Goal: Task Accomplishment & Management: Complete application form

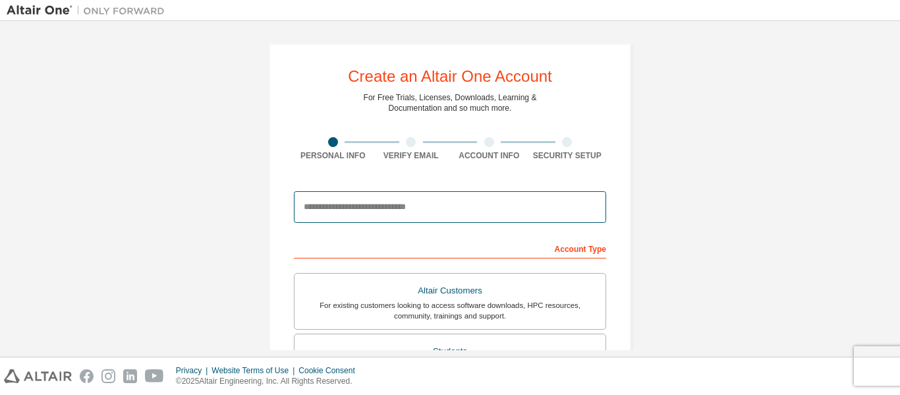
click at [434, 216] on input "email" at bounding box center [450, 207] width 312 height 32
type input "**********"
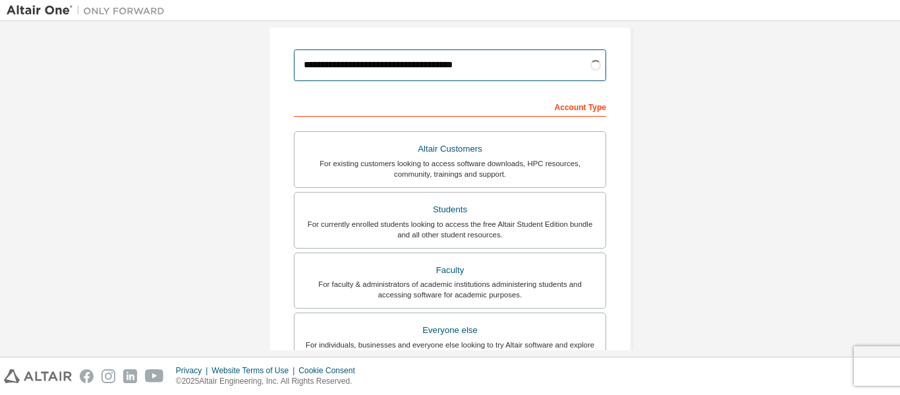
scroll to position [152, 0]
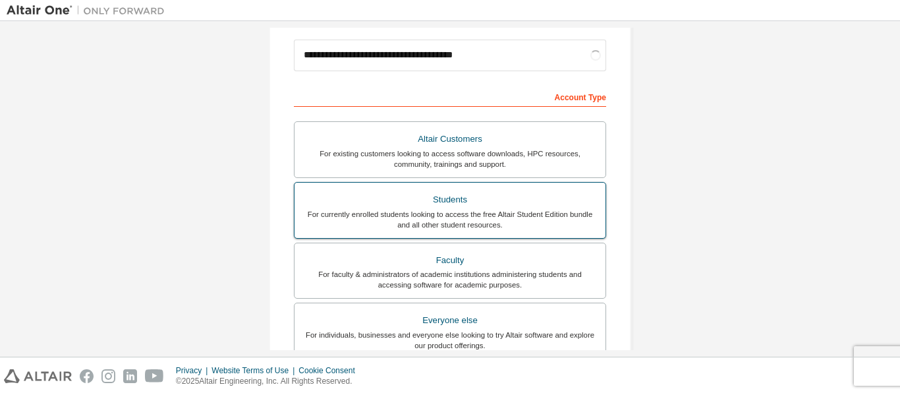
click at [566, 223] on div "For currently enrolled students looking to access the free Altair Student Editi…" at bounding box center [449, 219] width 295 height 21
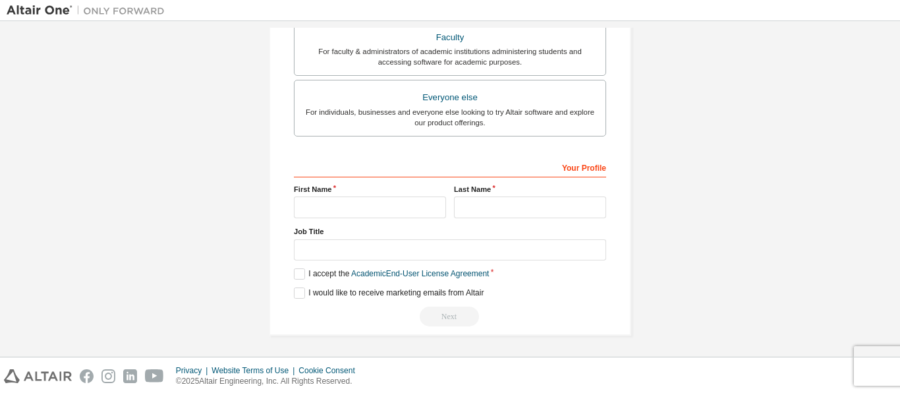
scroll to position [376, 0]
click at [425, 216] on input "text" at bounding box center [370, 206] width 152 height 22
click at [424, 216] on input "text" at bounding box center [370, 206] width 152 height 22
type input "******"
click at [463, 196] on input "text" at bounding box center [530, 206] width 152 height 22
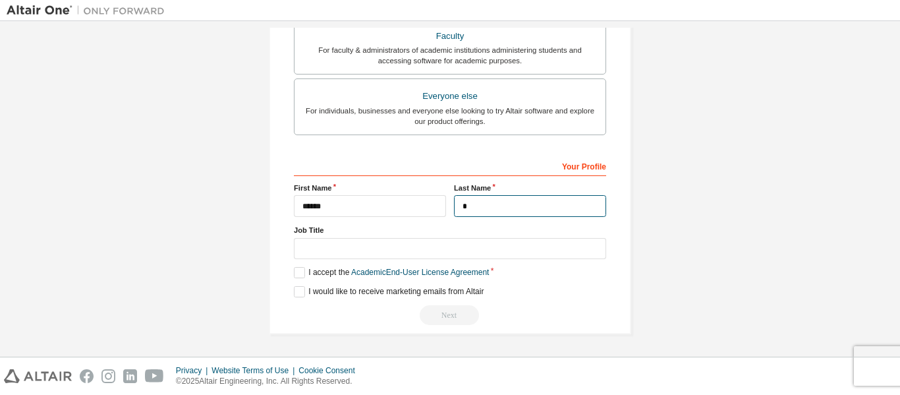
type input "*"
type input "**********"
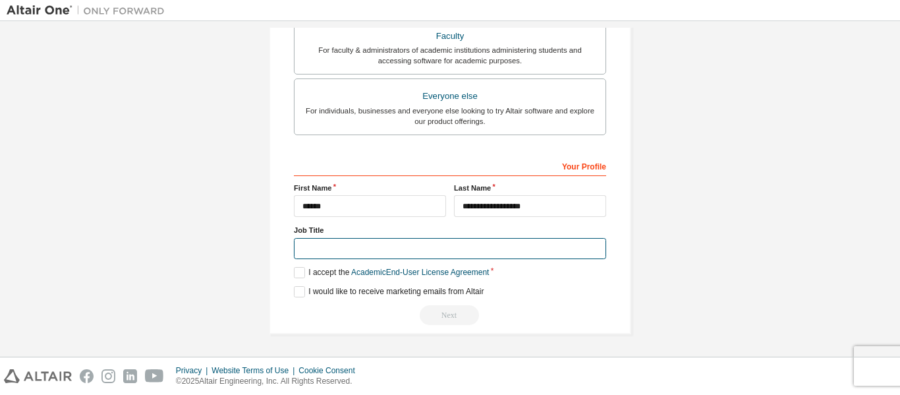
click at [407, 252] on input "text" at bounding box center [450, 249] width 312 height 22
type input "*******"
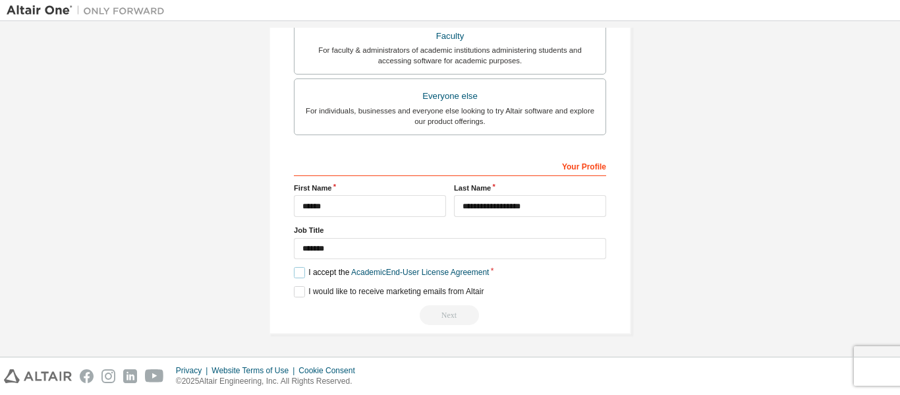
click at [333, 270] on label "I accept the Academic End-User License Agreement" at bounding box center [391, 272] width 195 height 11
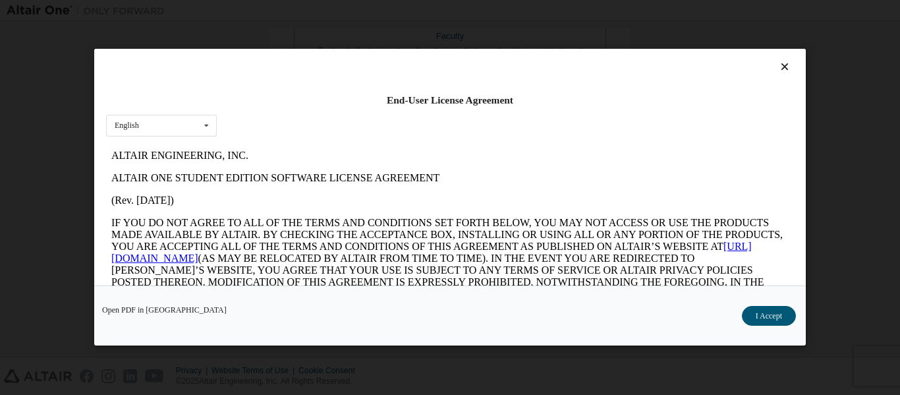
scroll to position [0, 0]
click at [778, 65] on icon at bounding box center [785, 67] width 14 height 12
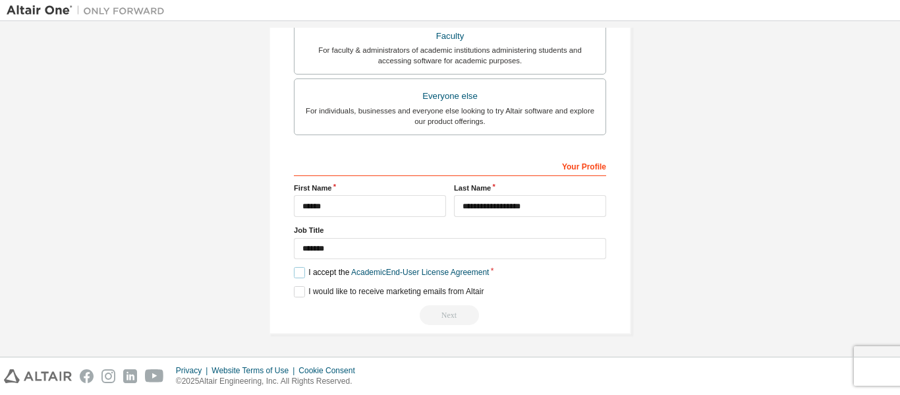
click at [307, 272] on label "I accept the Academic End-User License Agreement" at bounding box center [391, 272] width 195 height 11
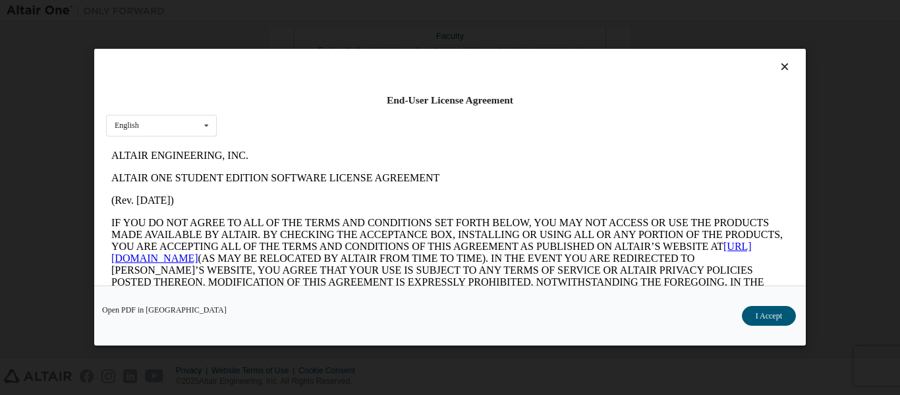
click at [782, 63] on icon at bounding box center [785, 67] width 14 height 12
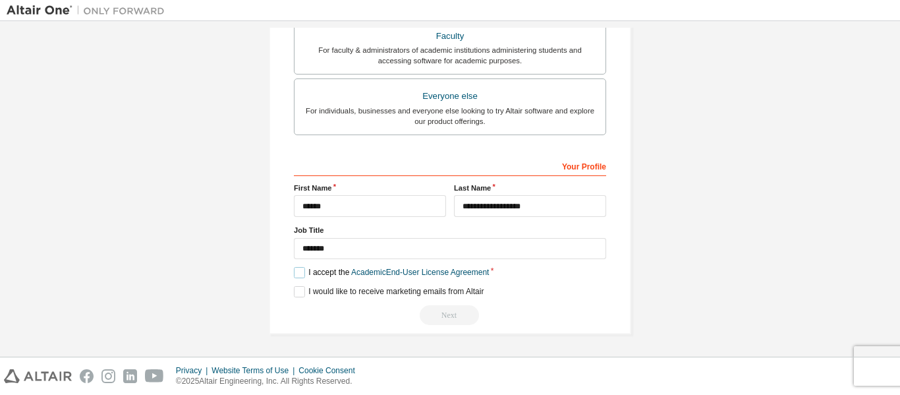
click at [299, 277] on label "I accept the Academic End-User License Agreement" at bounding box center [391, 272] width 195 height 11
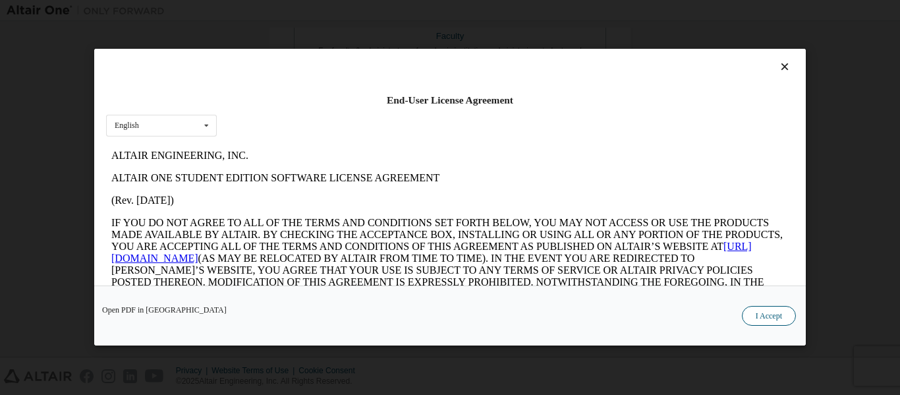
click at [772, 316] on button "I Accept" at bounding box center [769, 316] width 54 height 20
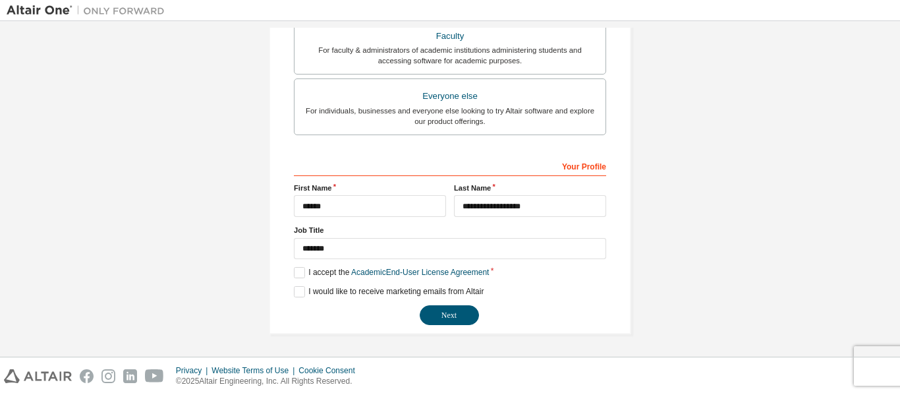
click at [321, 299] on div "**********" at bounding box center [450, 240] width 312 height 171
click at [315, 294] on label "I would like to receive marketing emails from Altair" at bounding box center [389, 291] width 190 height 11
click at [426, 321] on button "Next" at bounding box center [449, 315] width 59 height 20
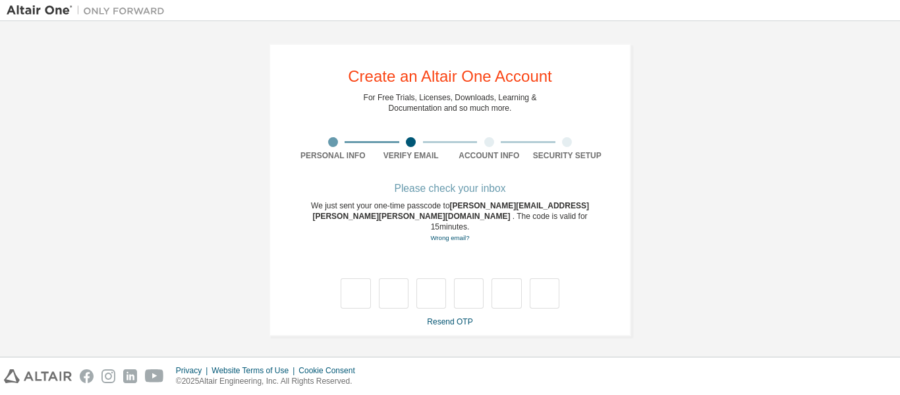
type input "*"
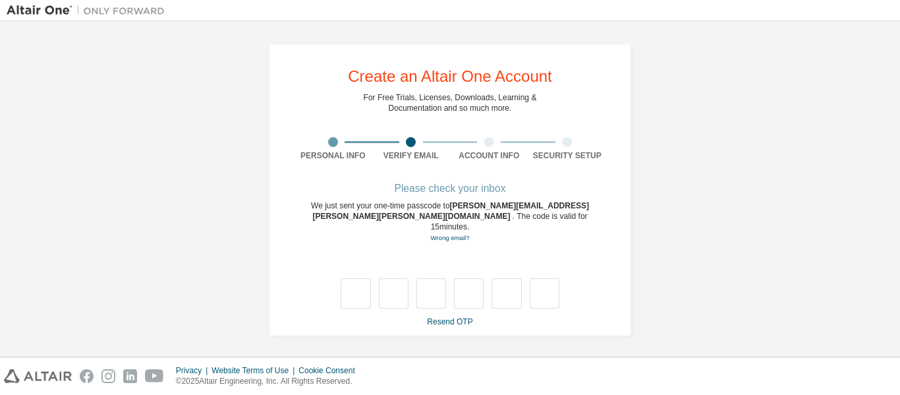
type input "*"
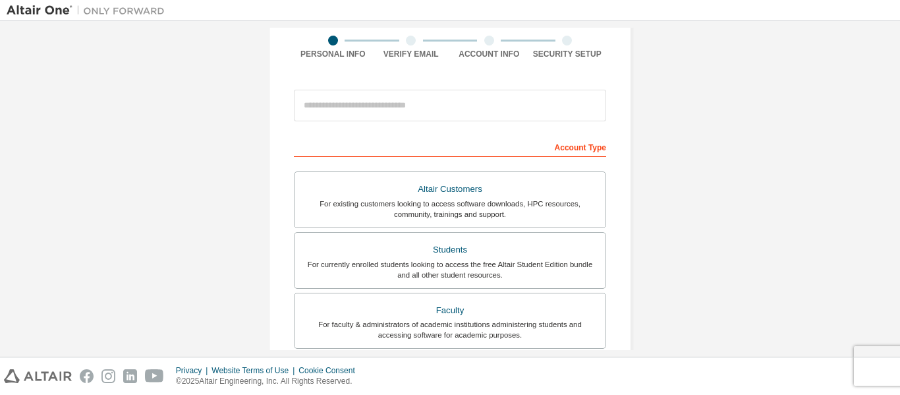
scroll to position [117, 0]
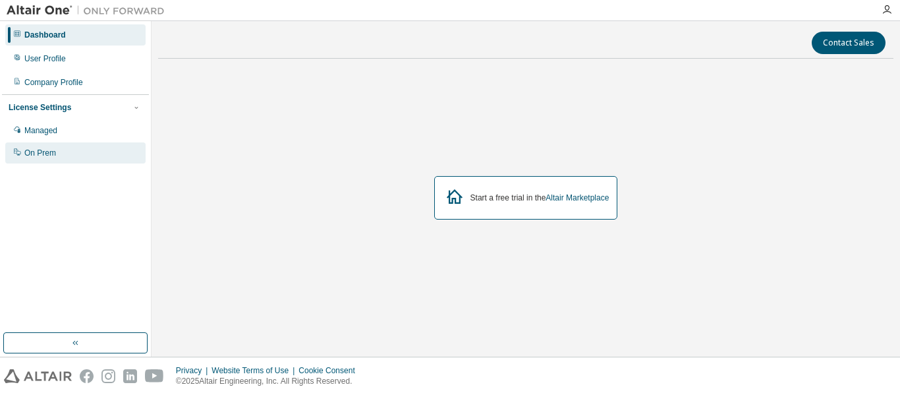
click at [59, 156] on div "On Prem" at bounding box center [75, 152] width 140 height 21
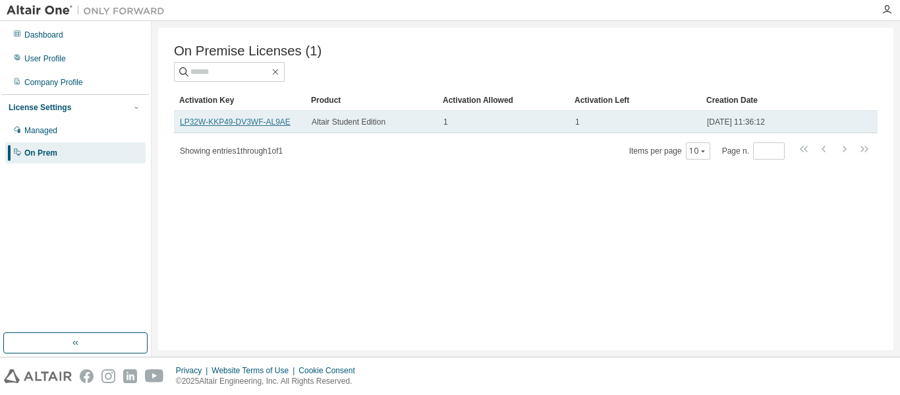
click at [283, 123] on link "LP32W-KKP49-DV3WF-AL9AE" at bounding box center [235, 121] width 111 height 9
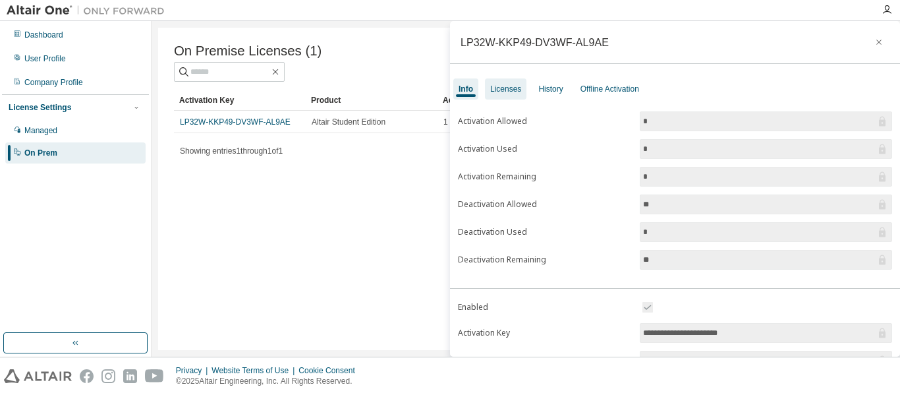
click at [513, 94] on div "Licenses" at bounding box center [506, 88] width 42 height 21
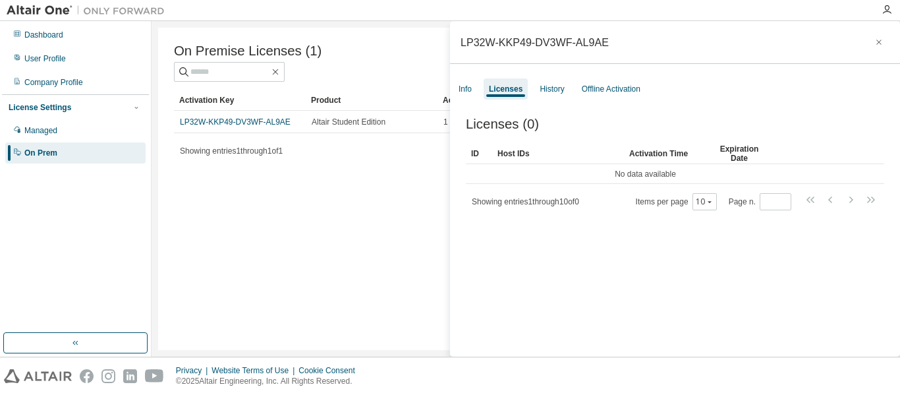
click at [880, 34] on div "LP32W-KKP49-DV3WF-AL9AE" at bounding box center [675, 42] width 450 height 43
click at [874, 41] on icon "button" at bounding box center [878, 42] width 9 height 11
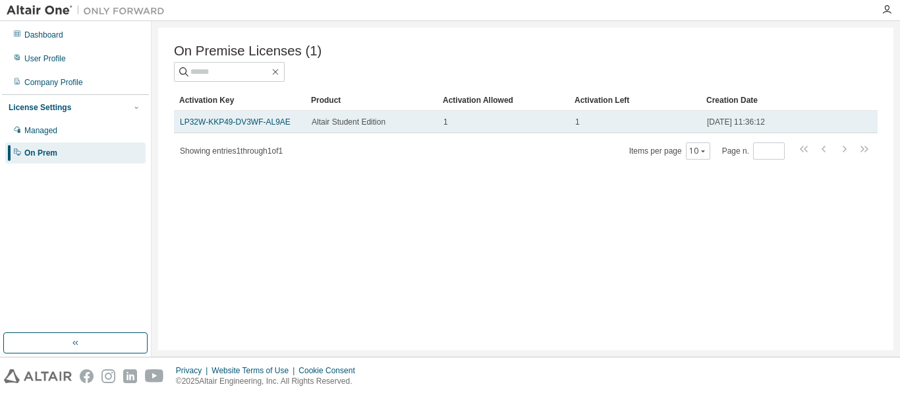
click at [476, 123] on div "1" at bounding box center [503, 122] width 120 height 11
click at [446, 127] on span "1" at bounding box center [445, 122] width 5 height 11
click at [575, 117] on td "1" at bounding box center [635, 122] width 132 height 22
click at [602, 127] on div "1" at bounding box center [635, 122] width 120 height 11
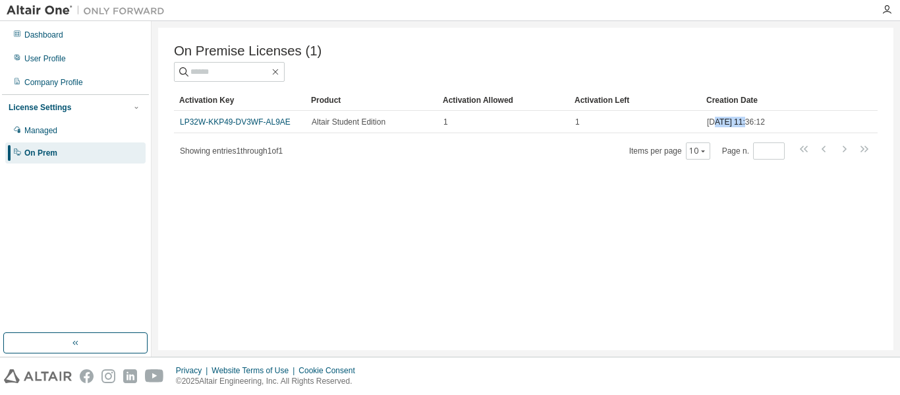
drag, startPoint x: 715, startPoint y: 129, endPoint x: 756, endPoint y: 137, distance: 41.6
click at [756, 137] on div "Activation Key Product Activation Allowed Activation Left Creation Date LP32W-K…" at bounding box center [526, 125] width 704 height 71
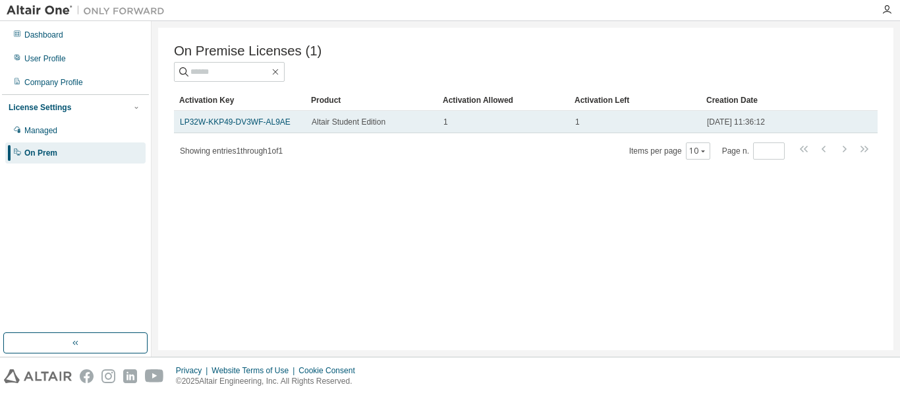
click at [751, 133] on td "[DATE] 11:36:12" at bounding box center [763, 122] width 124 height 22
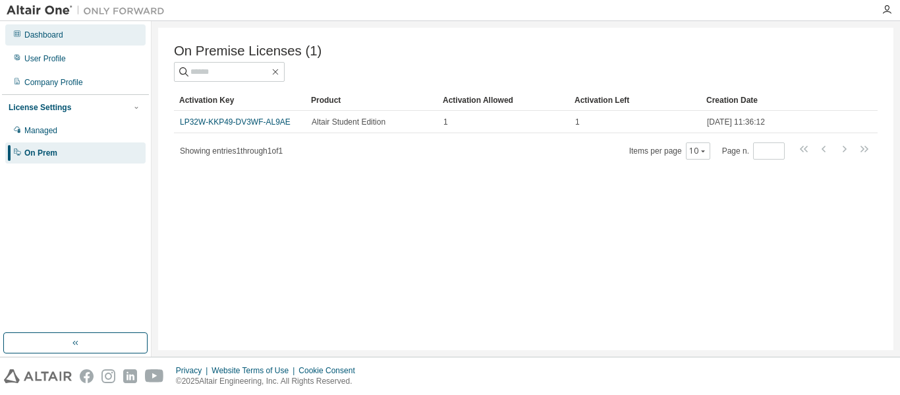
click at [96, 43] on div "Dashboard" at bounding box center [75, 34] width 140 height 21
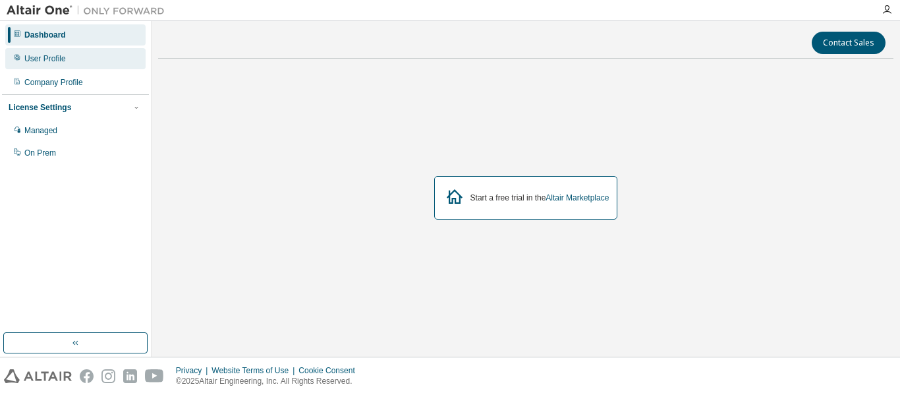
click at [97, 54] on div "User Profile" at bounding box center [75, 58] width 140 height 21
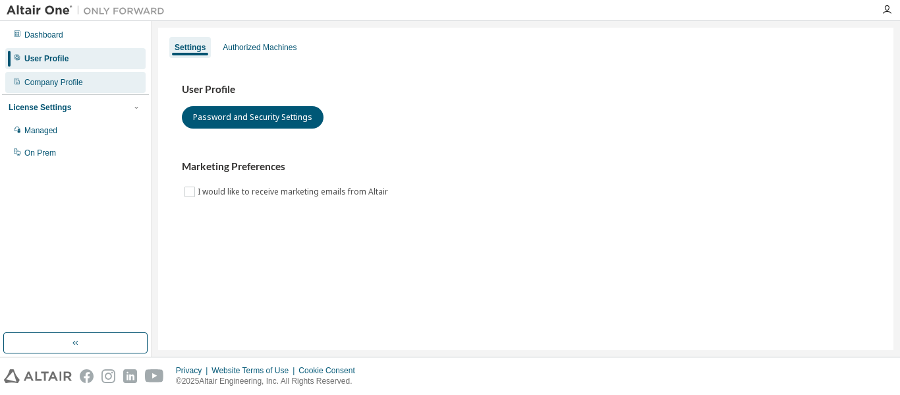
click at [109, 77] on div "Company Profile" at bounding box center [75, 82] width 140 height 21
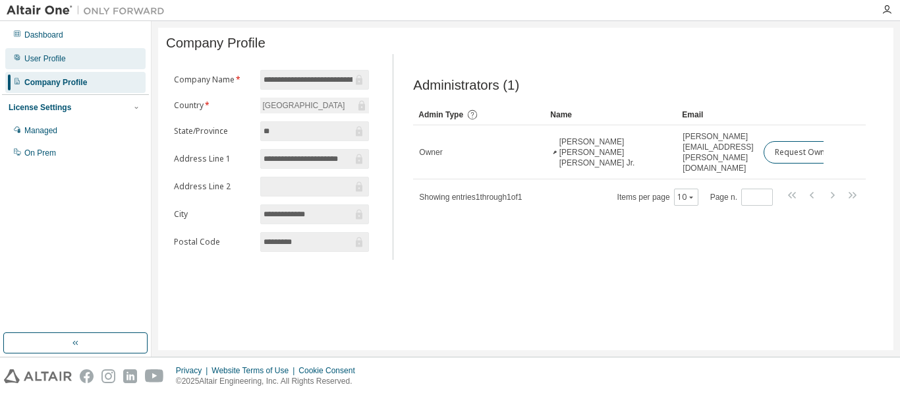
click at [112, 49] on div "User Profile" at bounding box center [75, 58] width 140 height 21
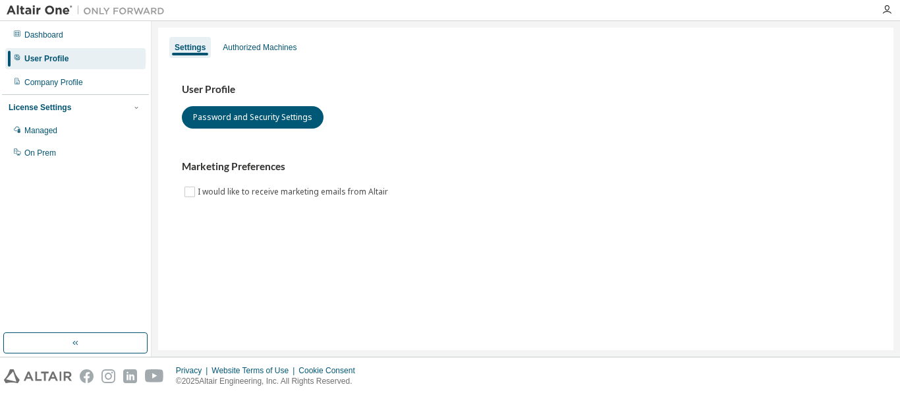
click at [43, 14] on img at bounding box center [89, 10] width 165 height 13
